Goal: Task Accomplishment & Management: Manage account settings

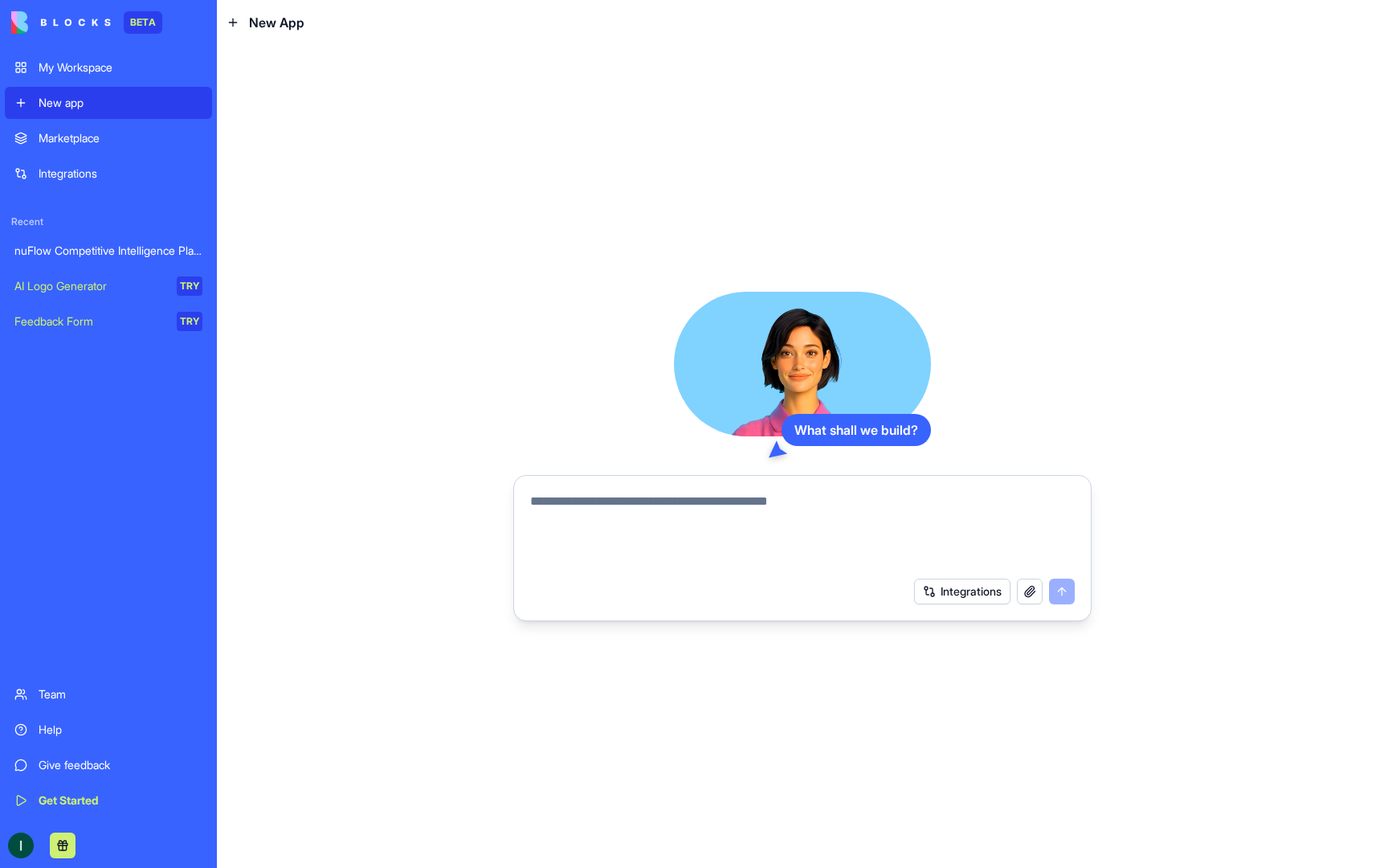
click at [52, 62] on div "My Workspace" at bounding box center [121, 67] width 164 height 16
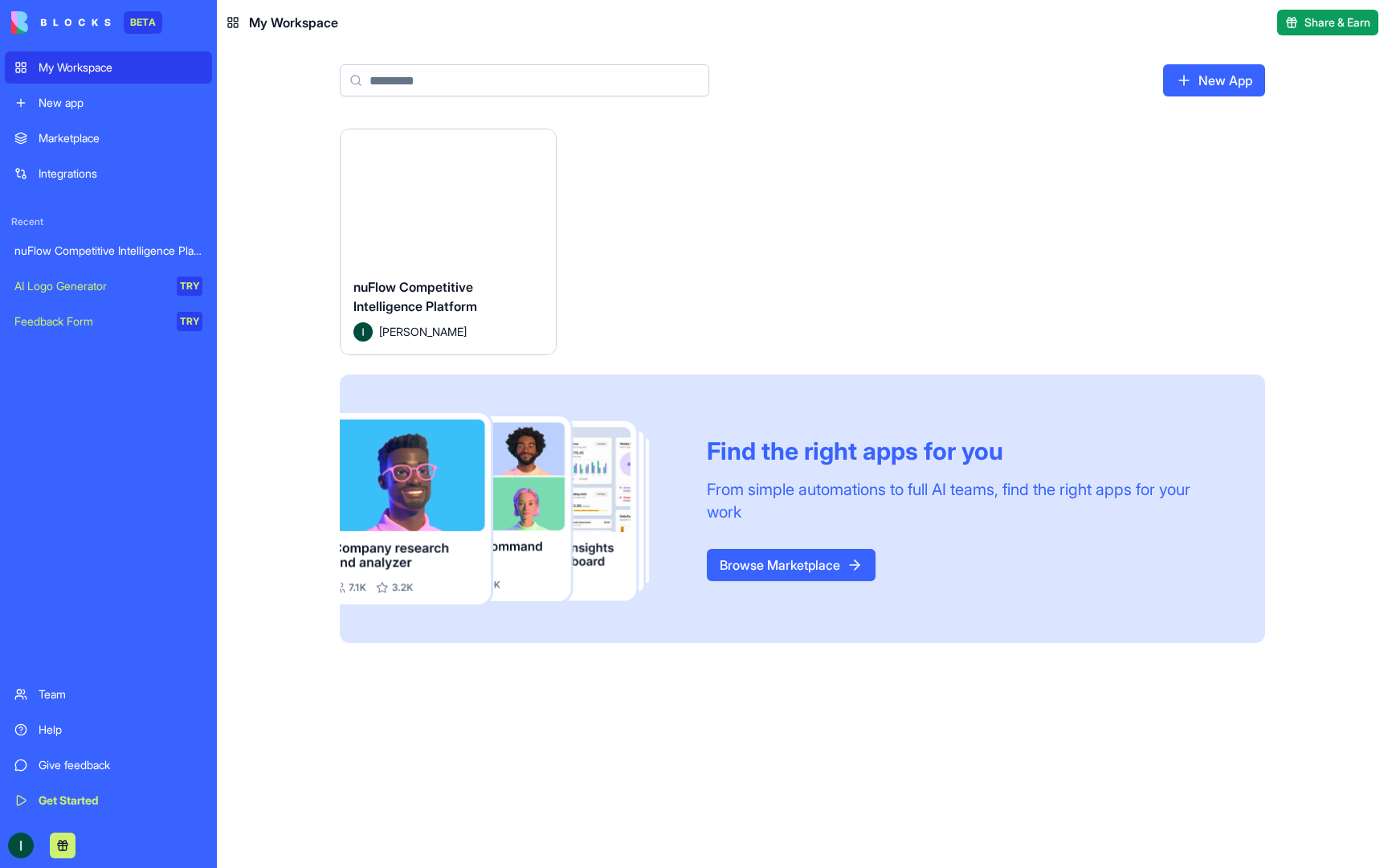
click at [1248, 80] on link "New App" at bounding box center [1214, 80] width 102 height 32
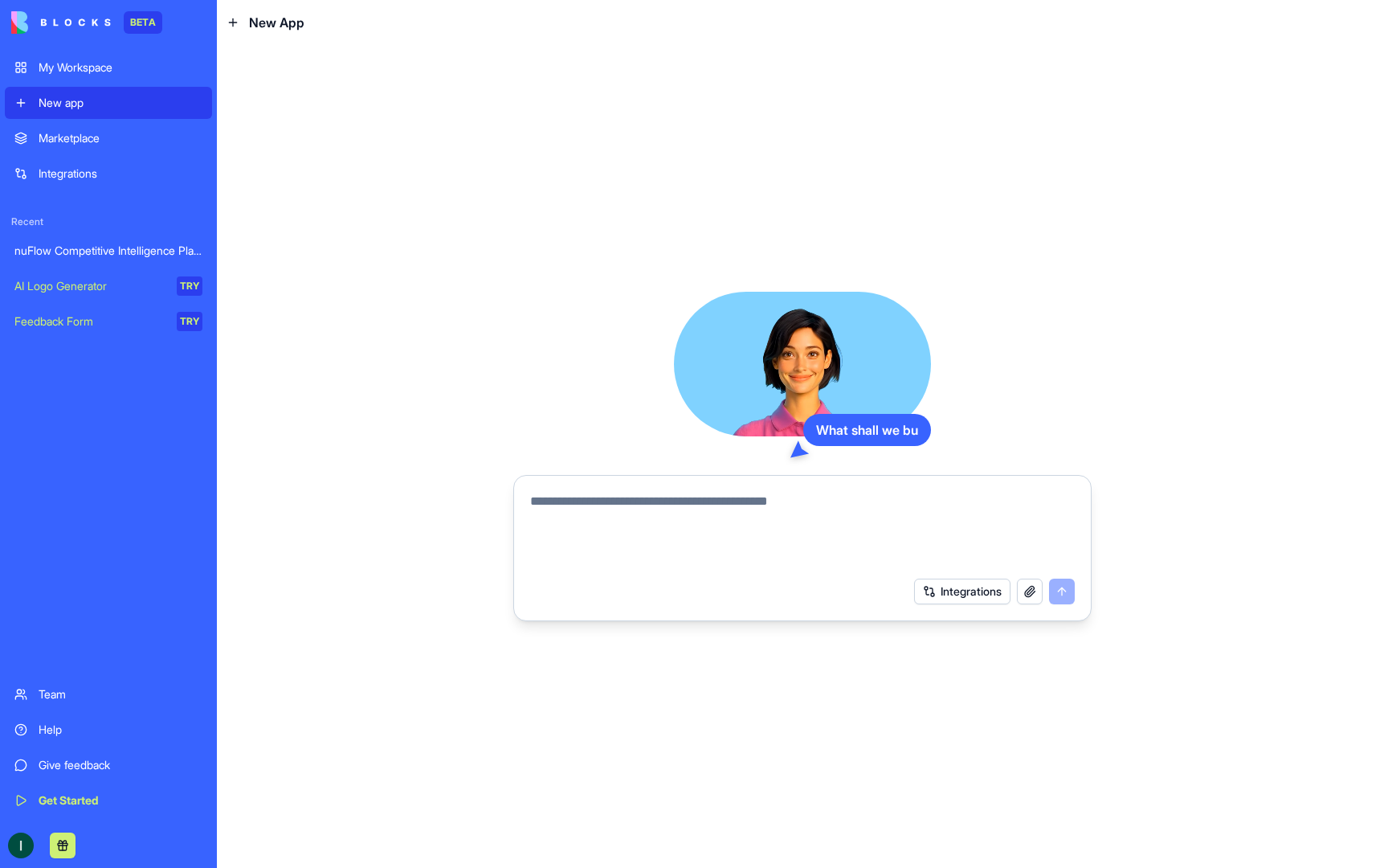
click at [630, 508] on textarea at bounding box center [802, 530] width 544 height 77
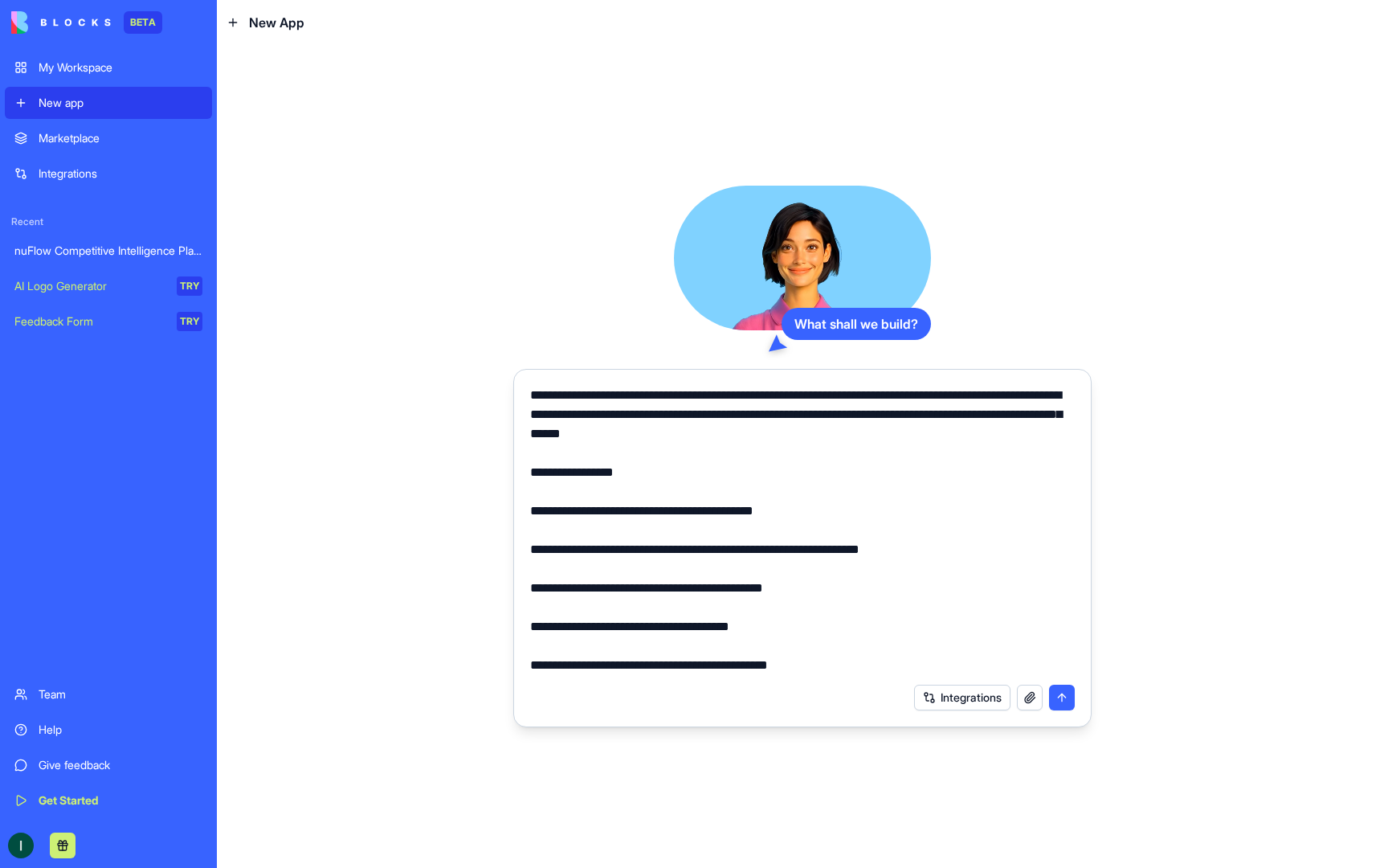
scroll to position [2138, 0]
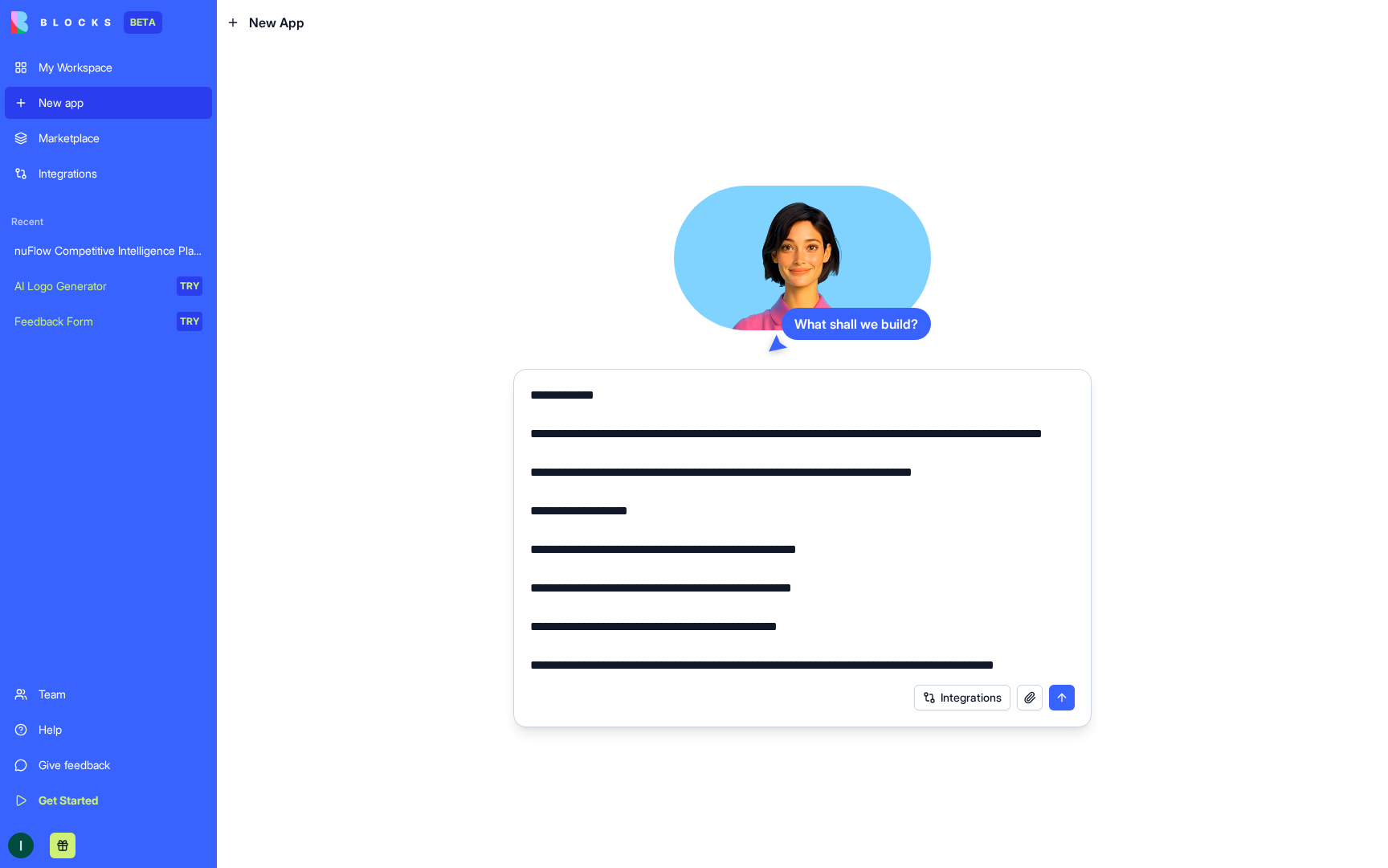
type textarea "**********"
click at [1062, 694] on button "submit" at bounding box center [1062, 696] width 25 height 25
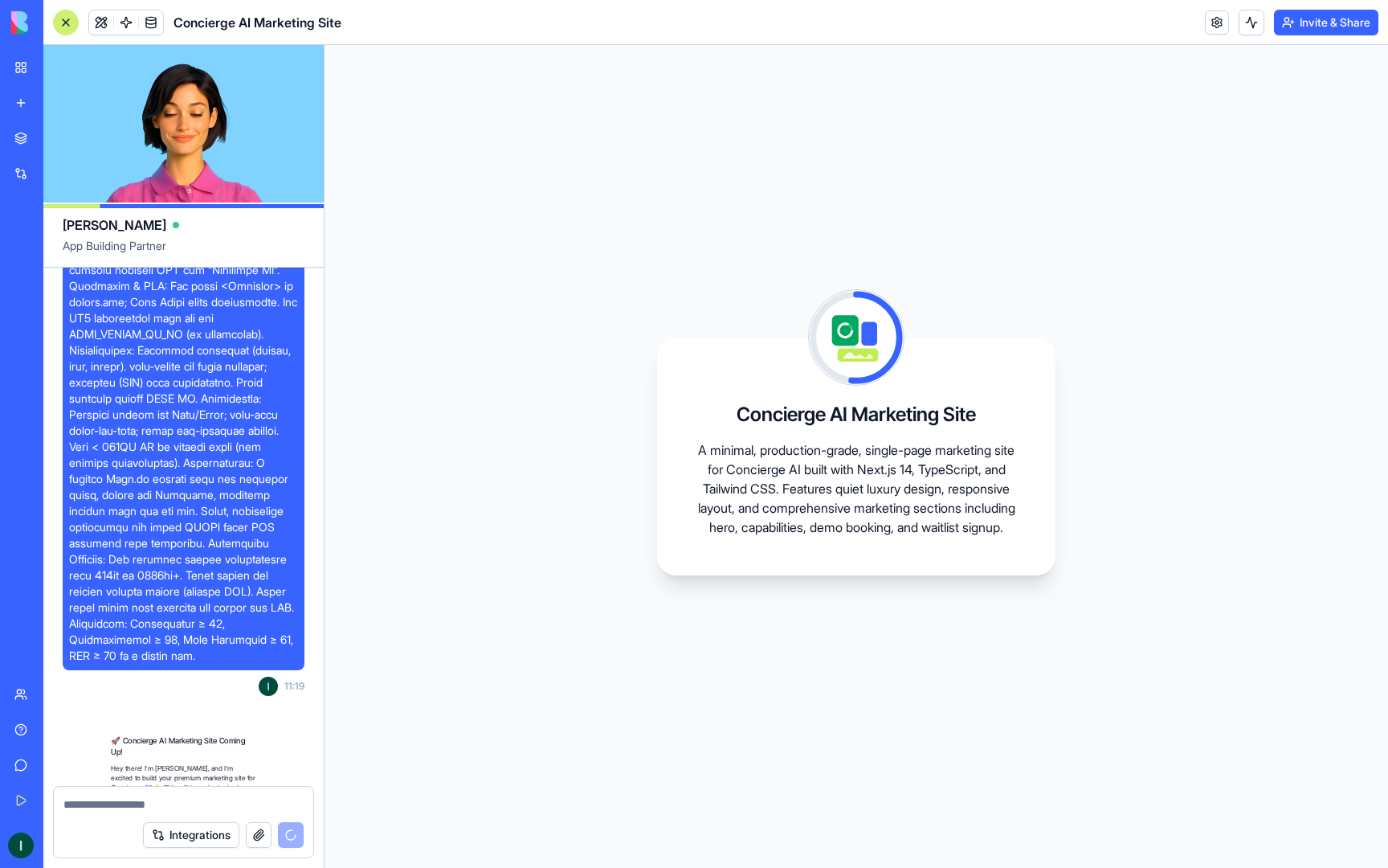
scroll to position [1512, 0]
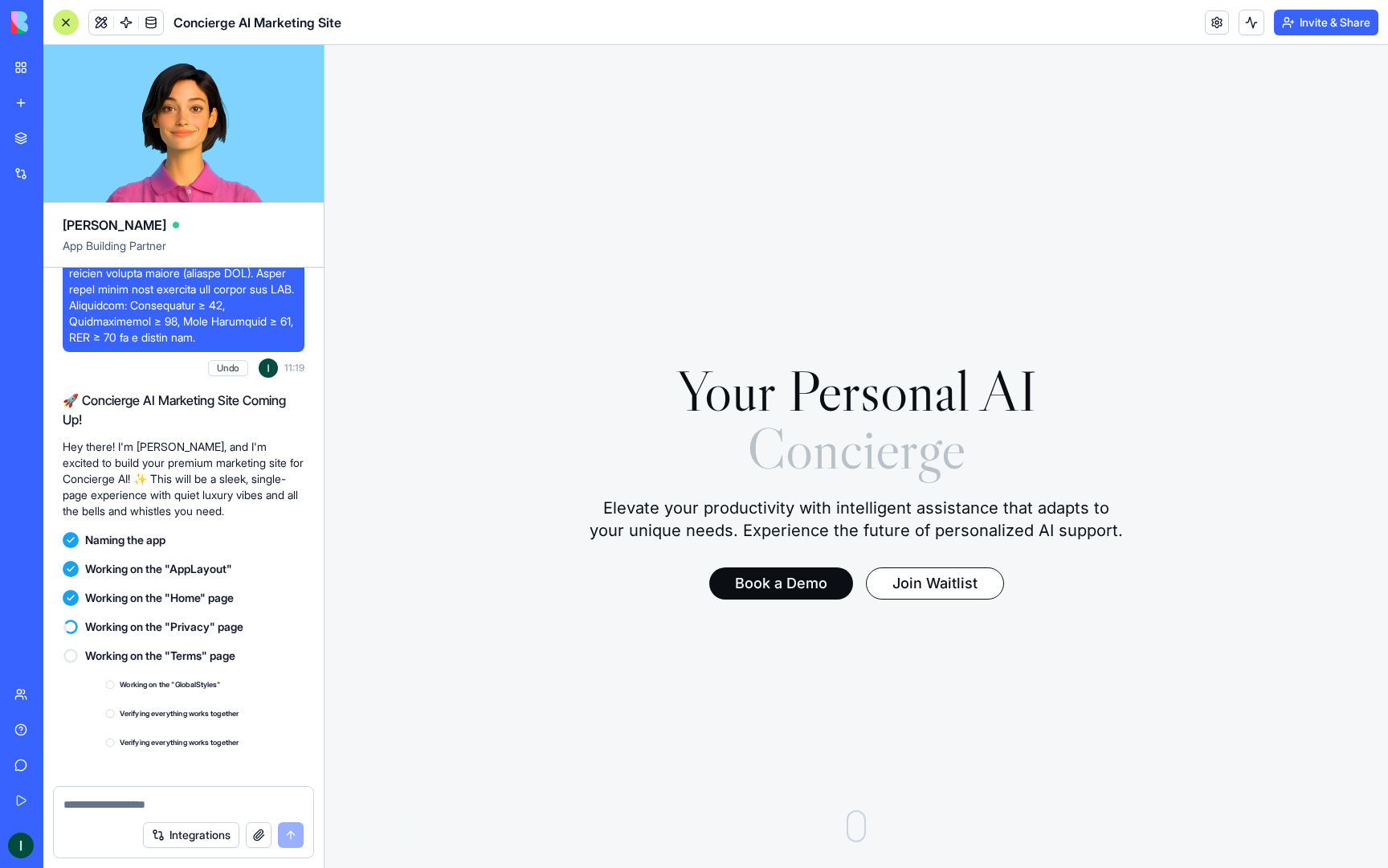
scroll to position [1809, 0]
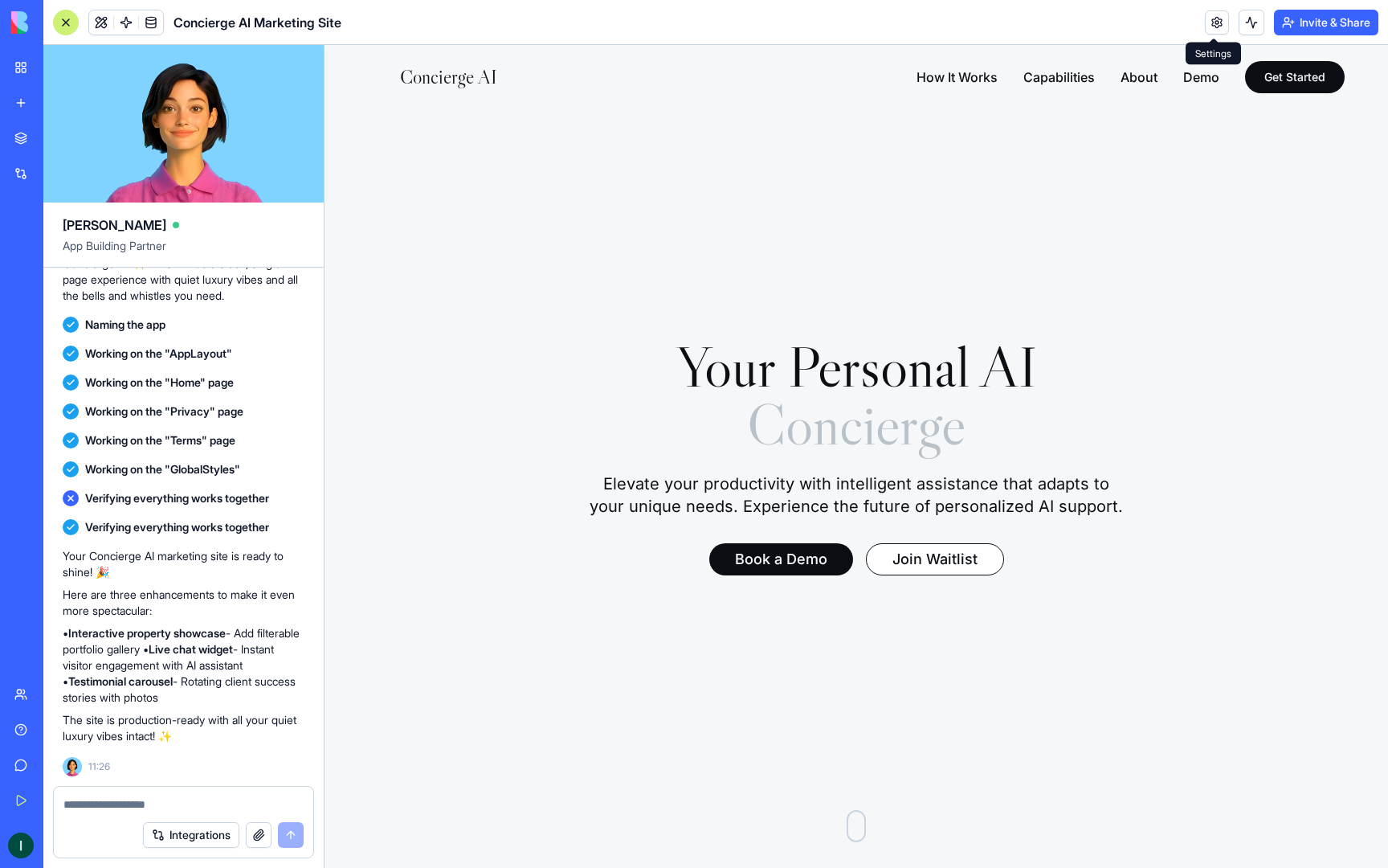
click at [1220, 25] on link at bounding box center [1217, 23] width 25 height 25
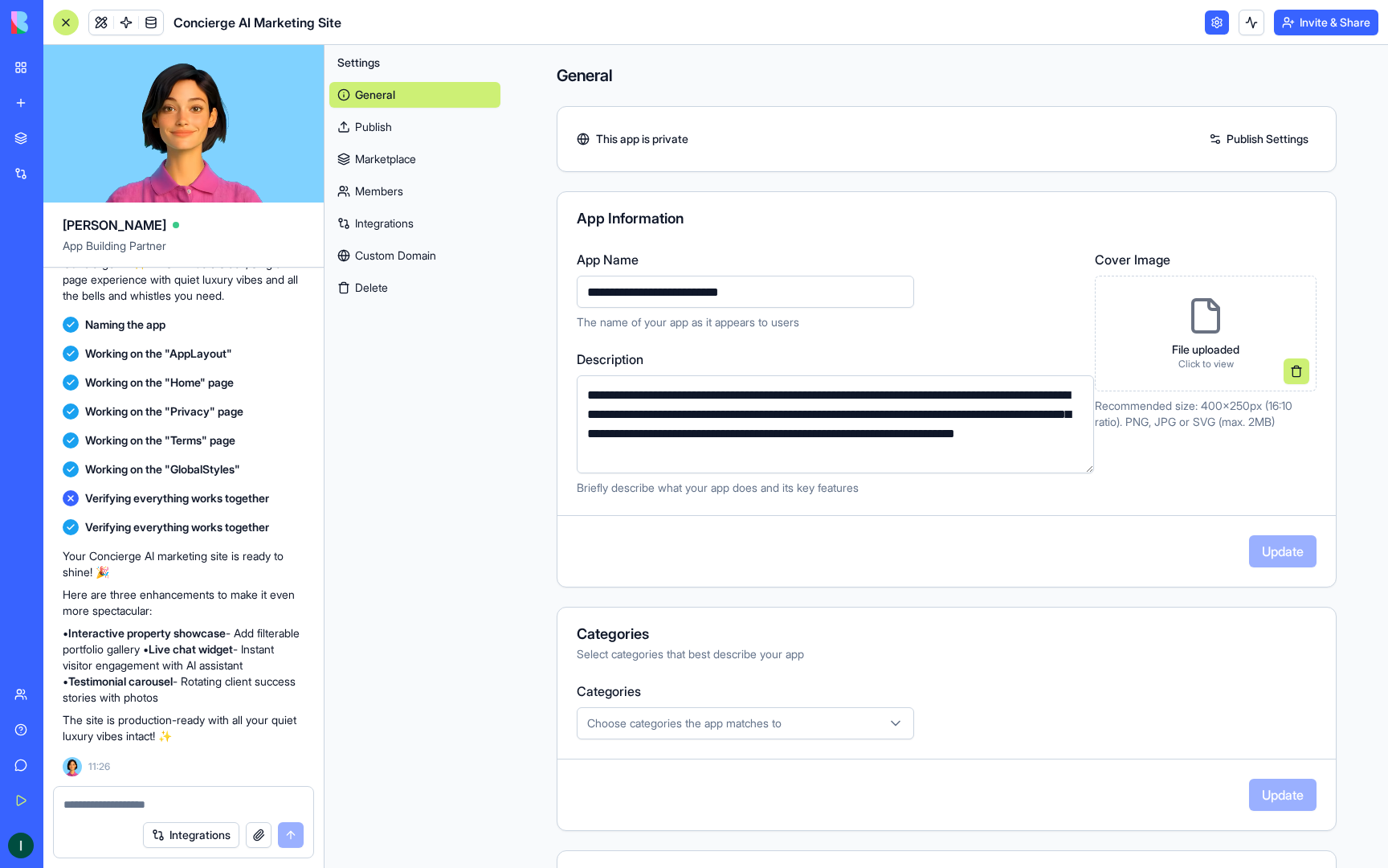
click at [1220, 25] on link at bounding box center [1217, 23] width 25 height 25
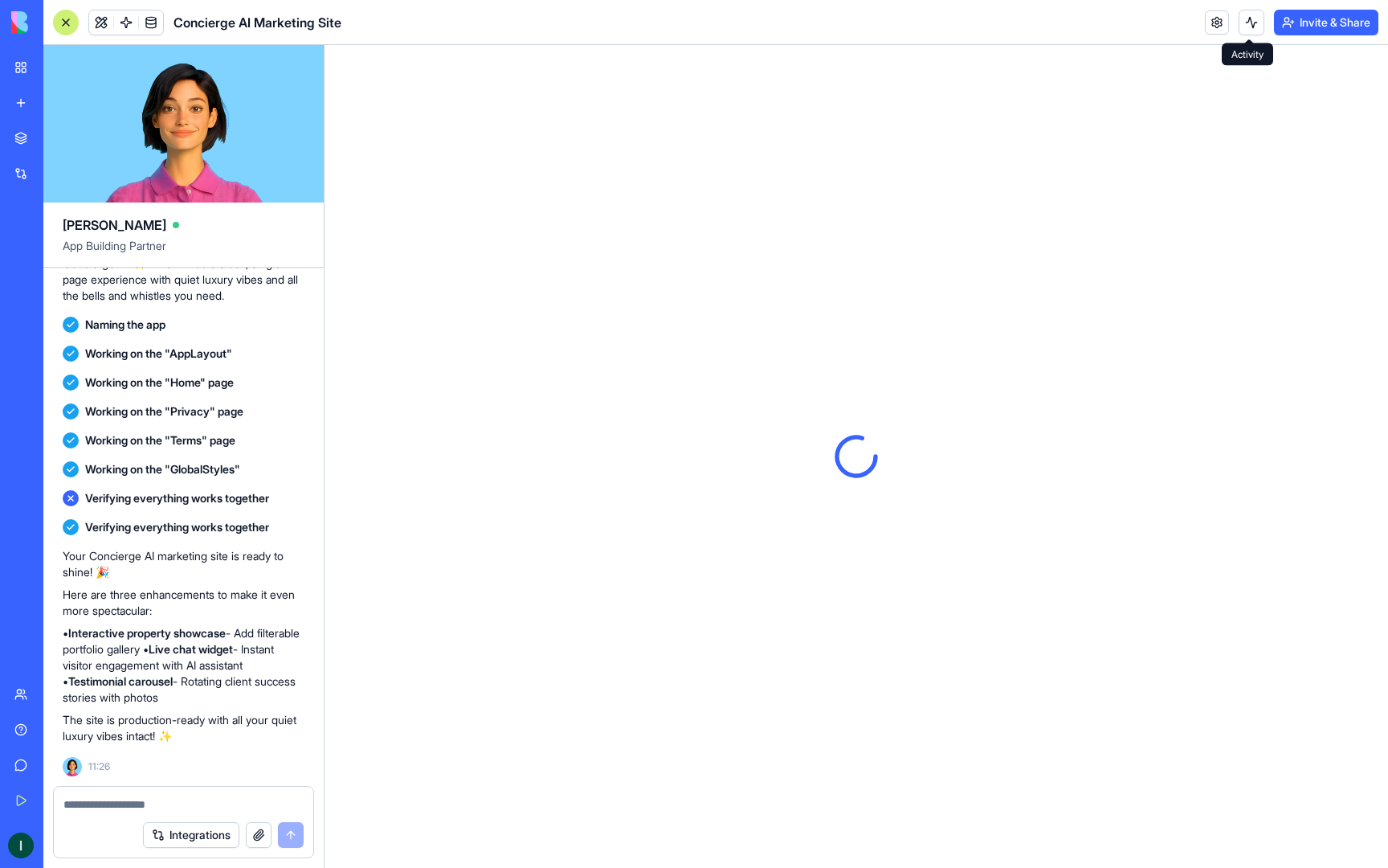
click at [1296, 23] on button "Invite & Share" at bounding box center [1326, 22] width 105 height 25
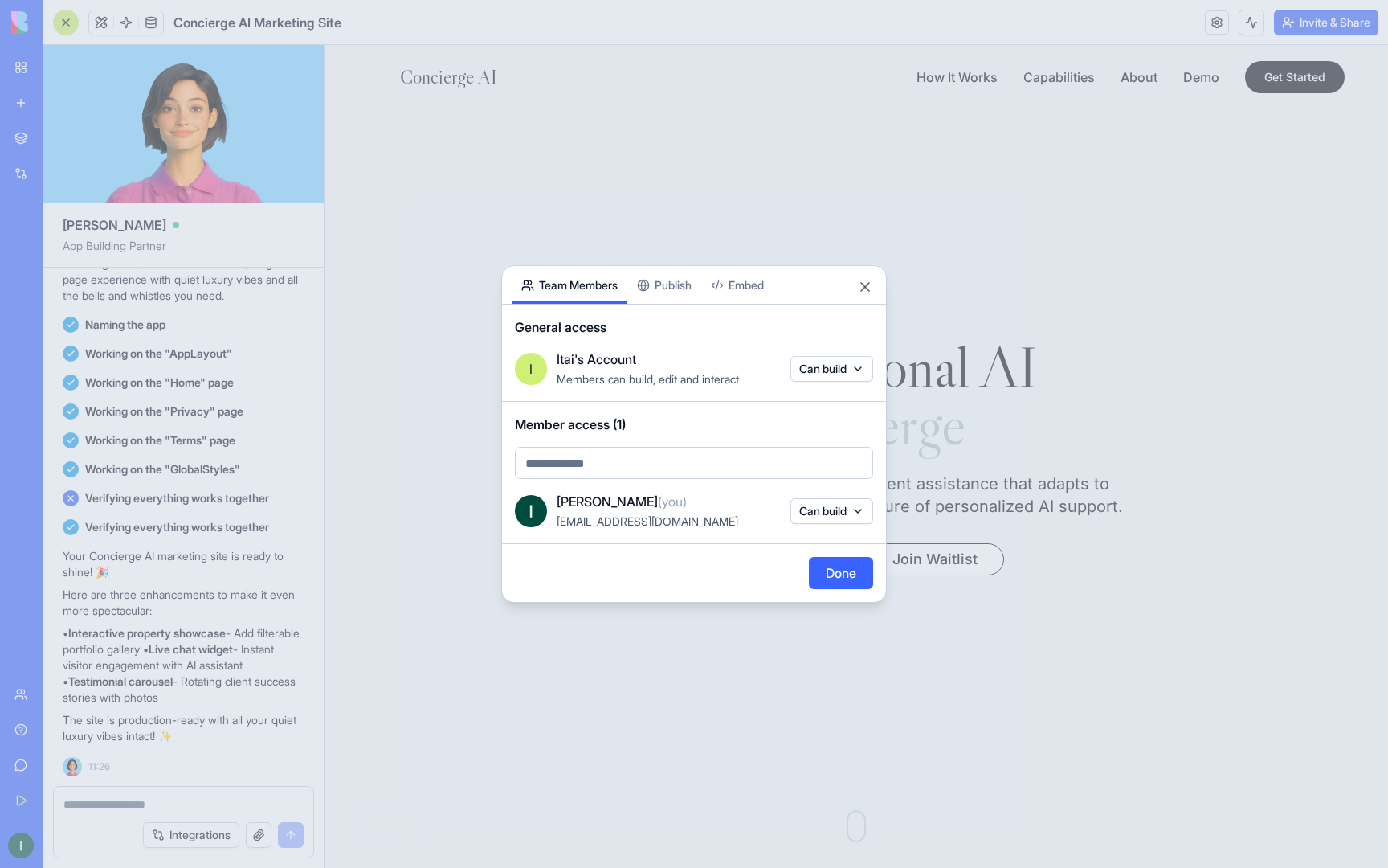
click at [683, 284] on div "Share App Team Members Publish Embed General access I Itai's Account Members ca…" at bounding box center [694, 434] width 386 height 338
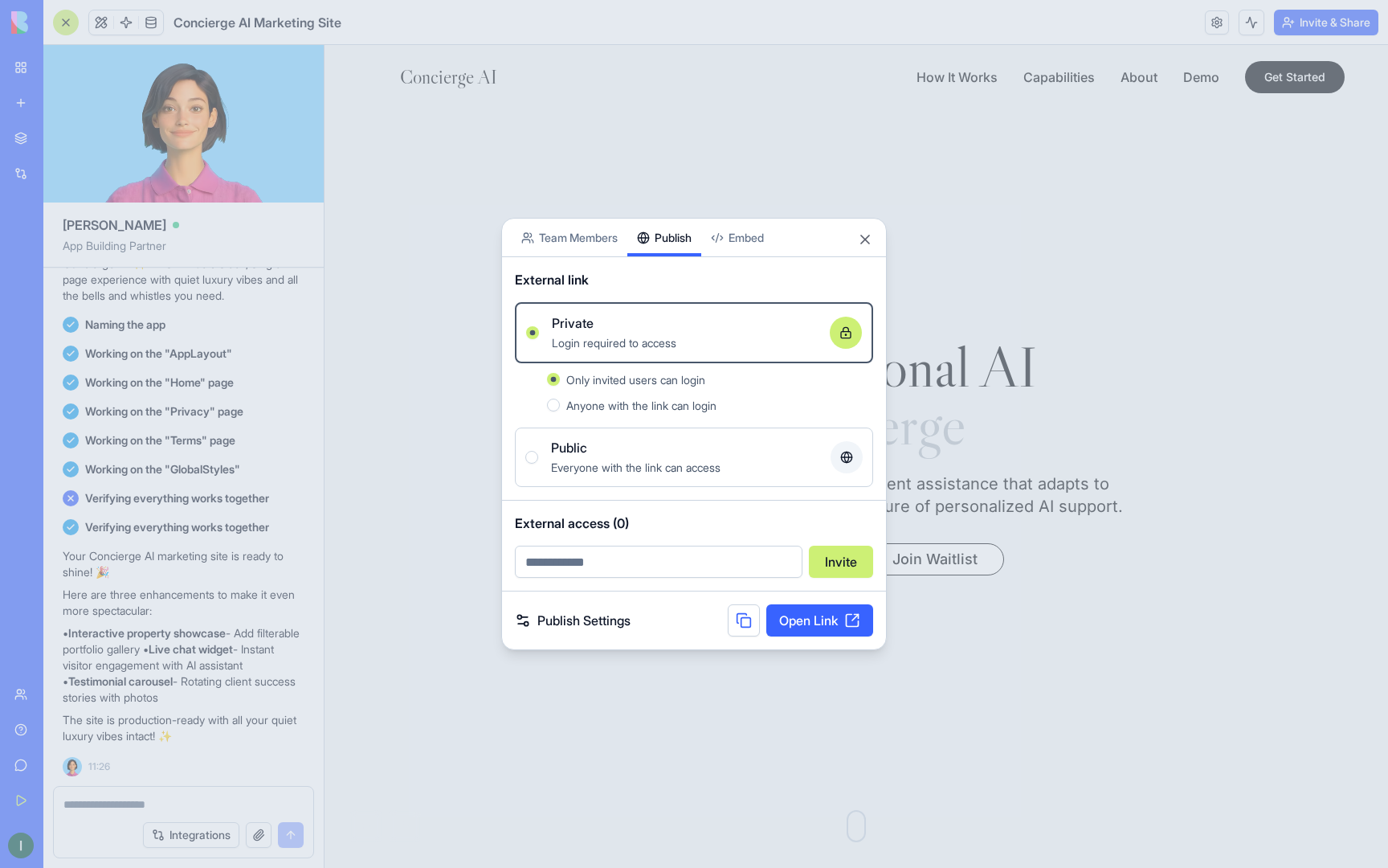
click at [827, 620] on link "Open Link" at bounding box center [819, 620] width 107 height 32
click at [690, 562] on input "email" at bounding box center [659, 561] width 288 height 32
type input "*"
click at [618, 619] on link "Publish Settings" at bounding box center [573, 620] width 116 height 19
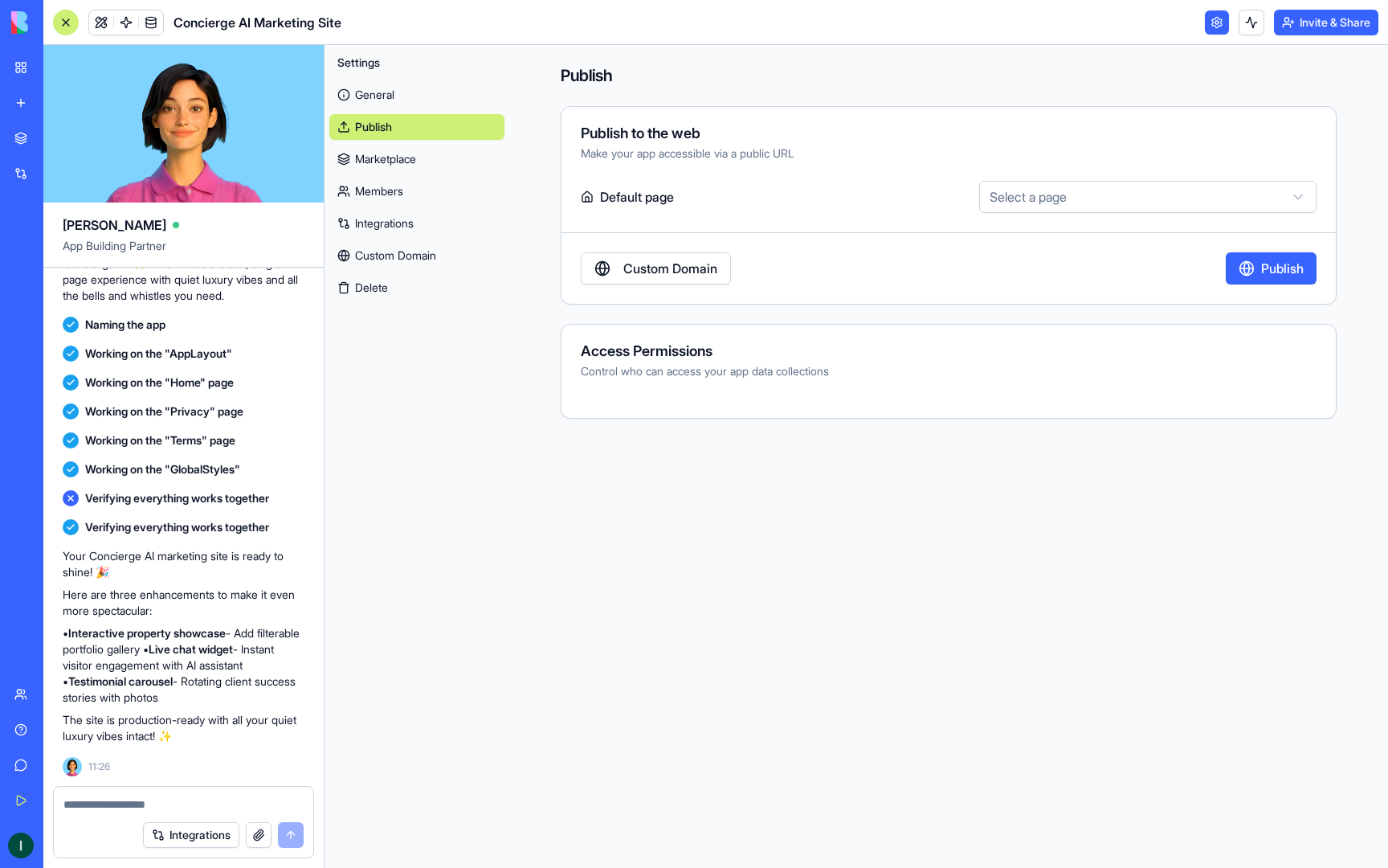
click at [1268, 268] on button "Publish" at bounding box center [1271, 268] width 91 height 32
click at [662, 358] on div "Access Permissions" at bounding box center [949, 350] width 736 height 14
click at [619, 373] on div "Control who can access your app data collections" at bounding box center [949, 371] width 736 height 16
click at [1364, 30] on button "Invite & Share" at bounding box center [1326, 22] width 105 height 25
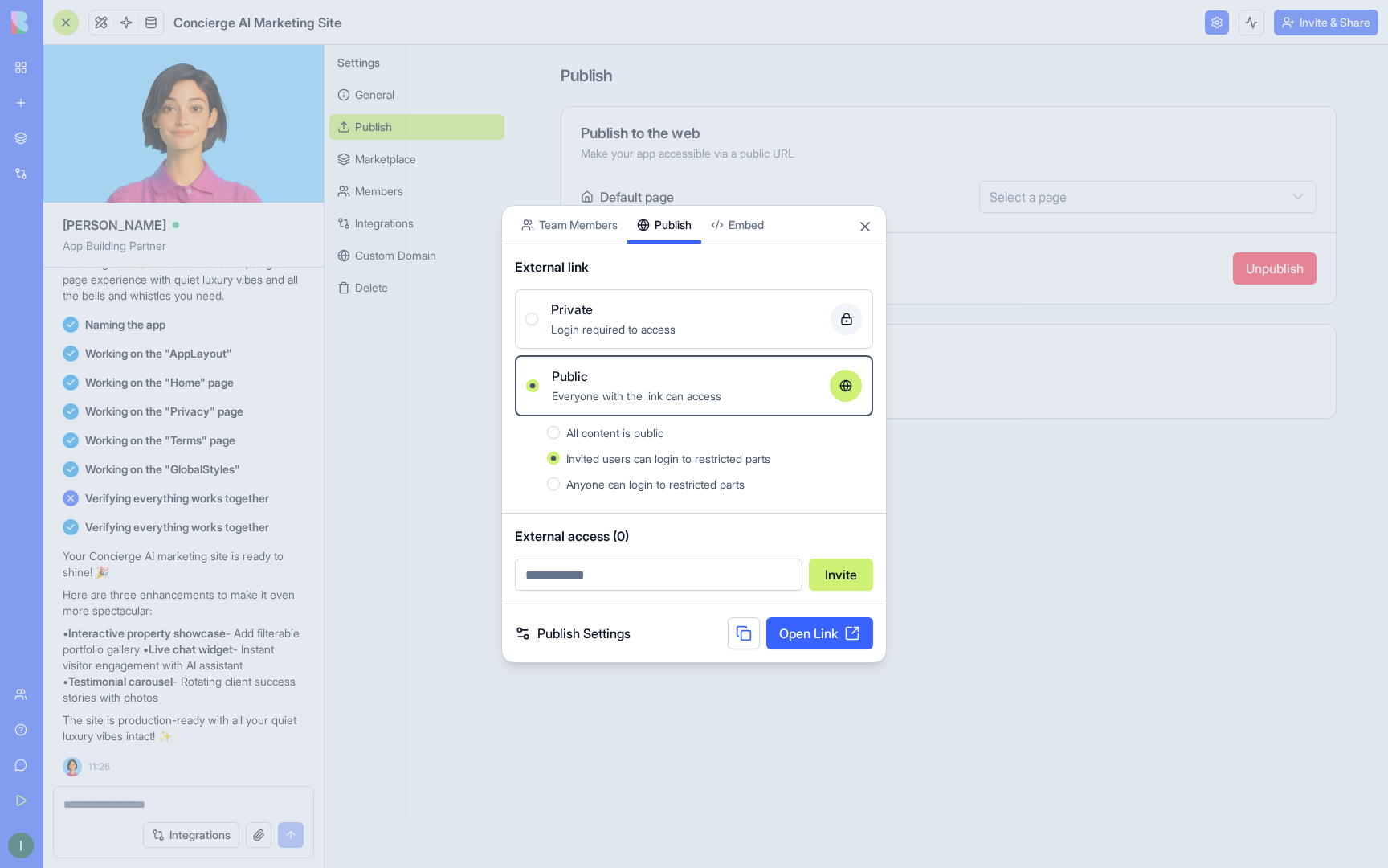
click at [756, 573] on input "email" at bounding box center [659, 575] width 288 height 32
paste input "**********"
type input "**********"
click at [826, 578] on button "Invite" at bounding box center [841, 575] width 64 height 32
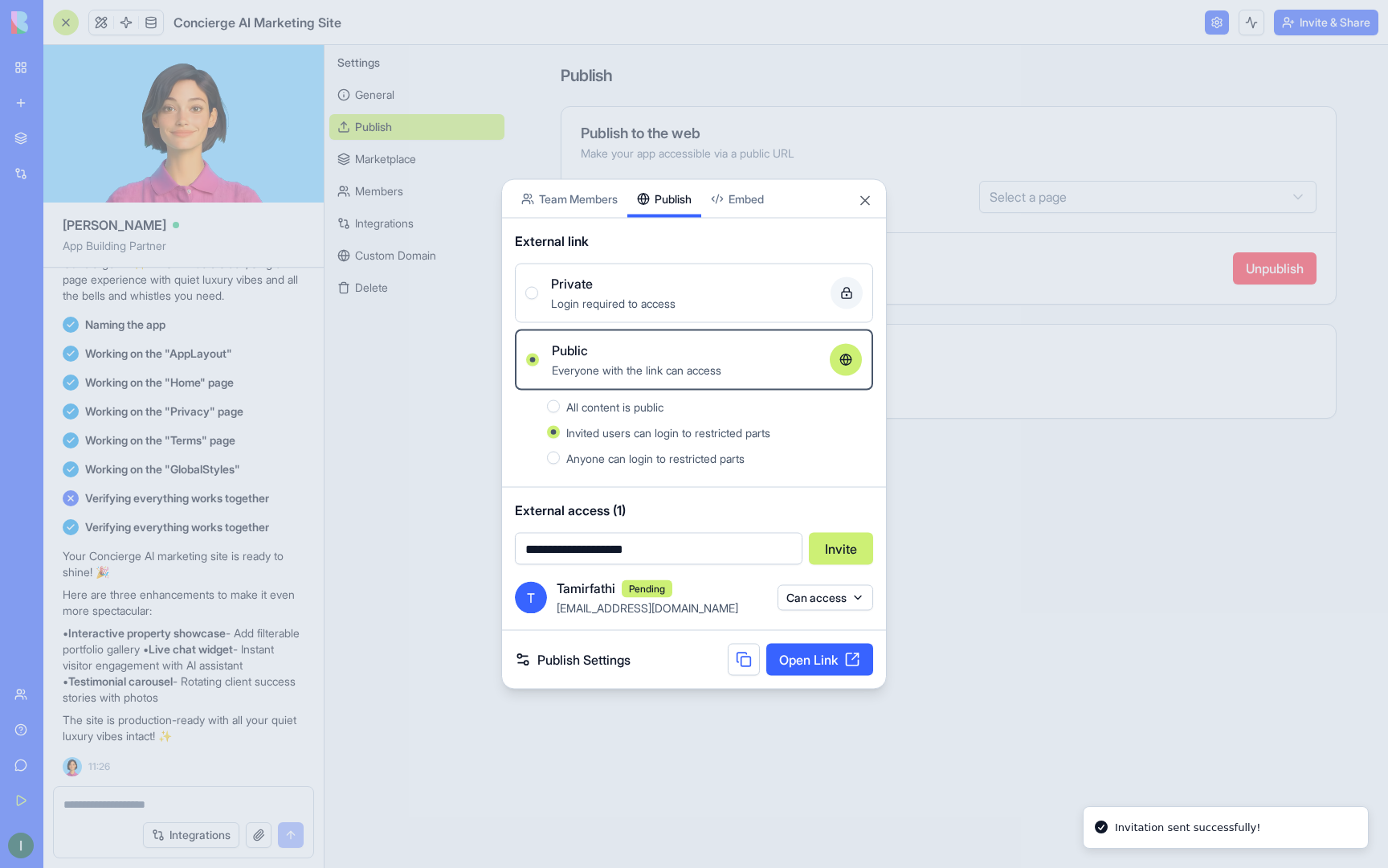
click at [829, 659] on link "Open Link" at bounding box center [819, 659] width 107 height 32
click at [868, 197] on button "Close" at bounding box center [864, 200] width 16 height 16
